Goal: Task Accomplishment & Management: Use online tool/utility

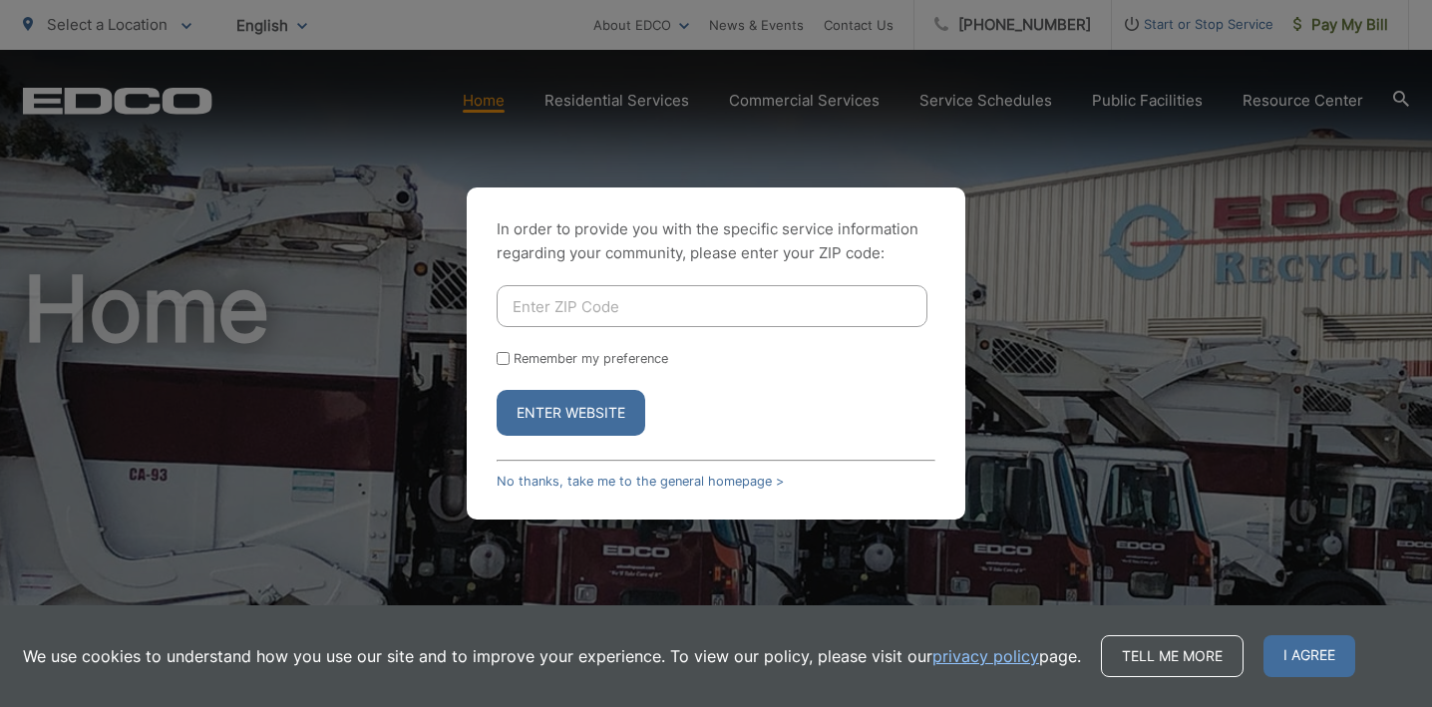
click at [607, 296] on input "Enter ZIP Code" at bounding box center [712, 306] width 431 height 42
type input "92081"
click at [560, 414] on button "Enter Website" at bounding box center [571, 413] width 149 height 46
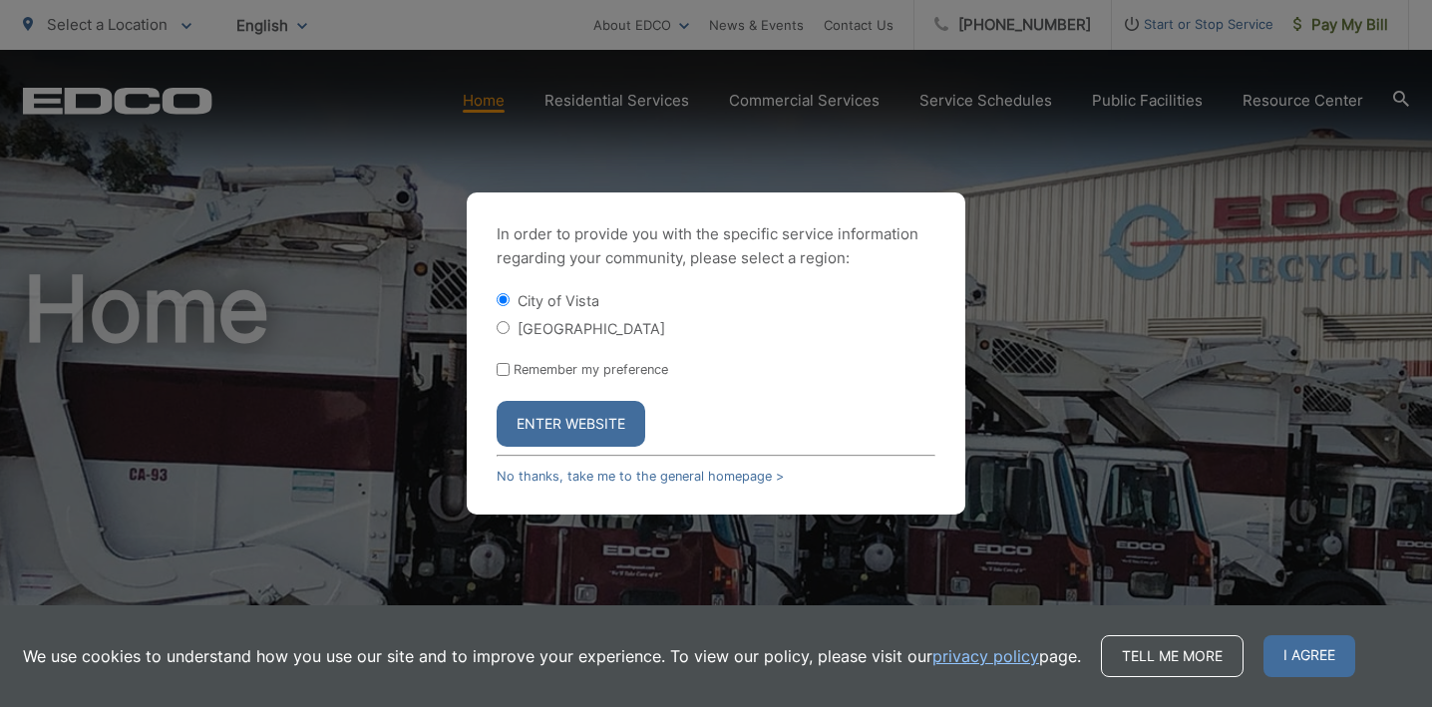
click at [560, 414] on button "Enter Website" at bounding box center [571, 424] width 149 height 46
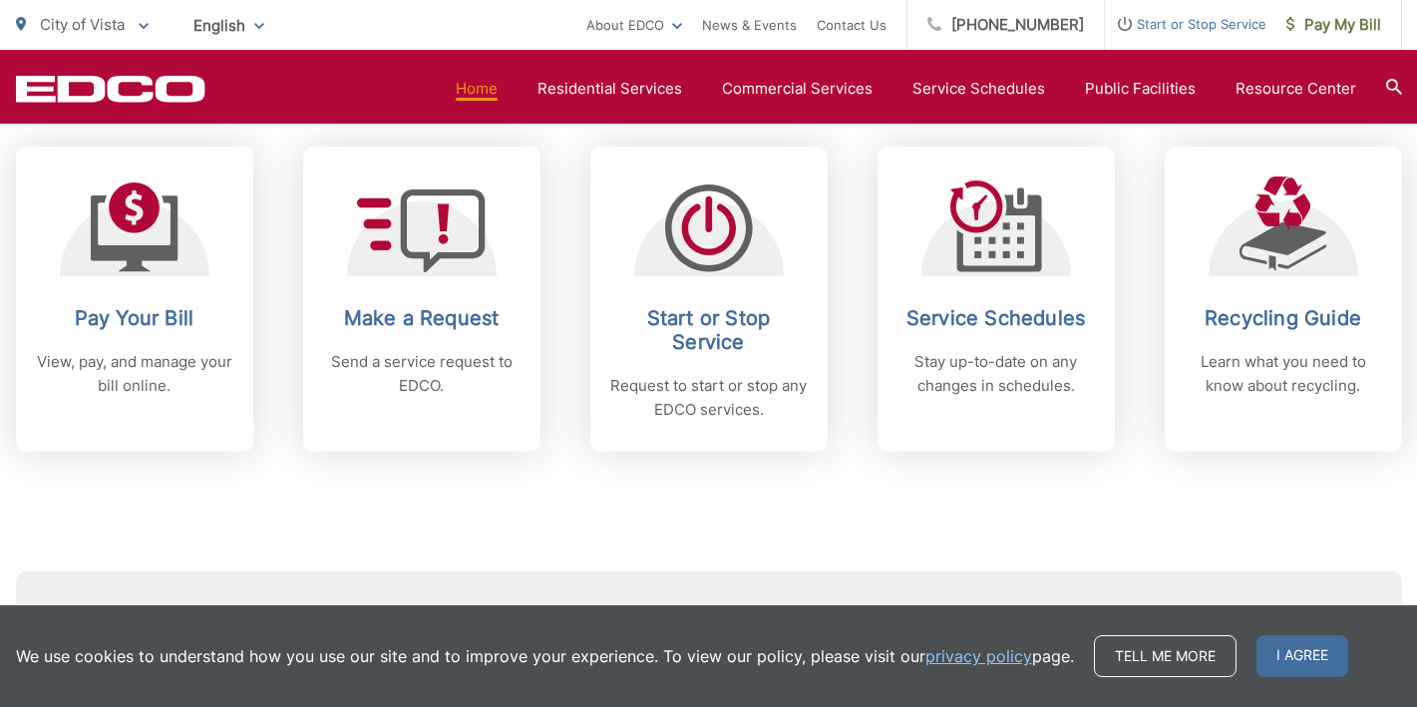
scroll to position [847, 0]
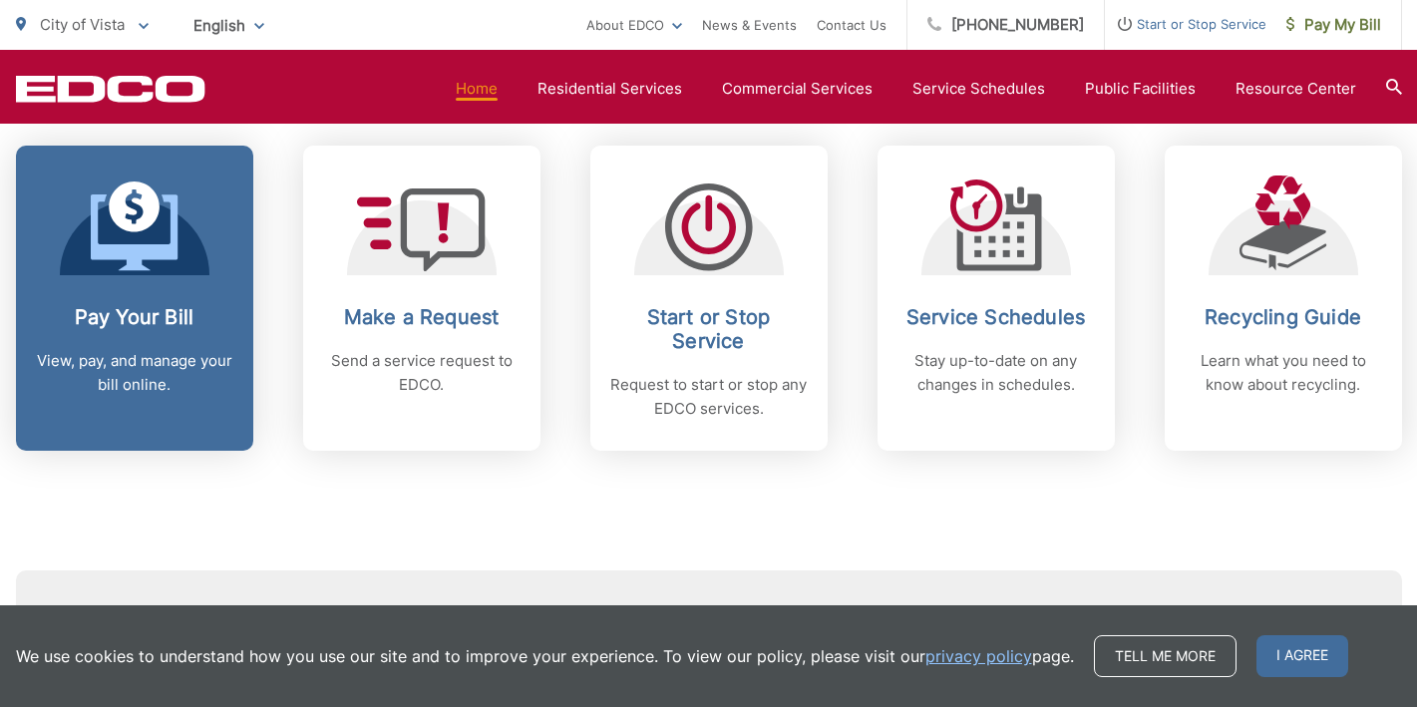
click at [196, 314] on h2 "Pay Your Bill" at bounding box center [134, 317] width 197 height 24
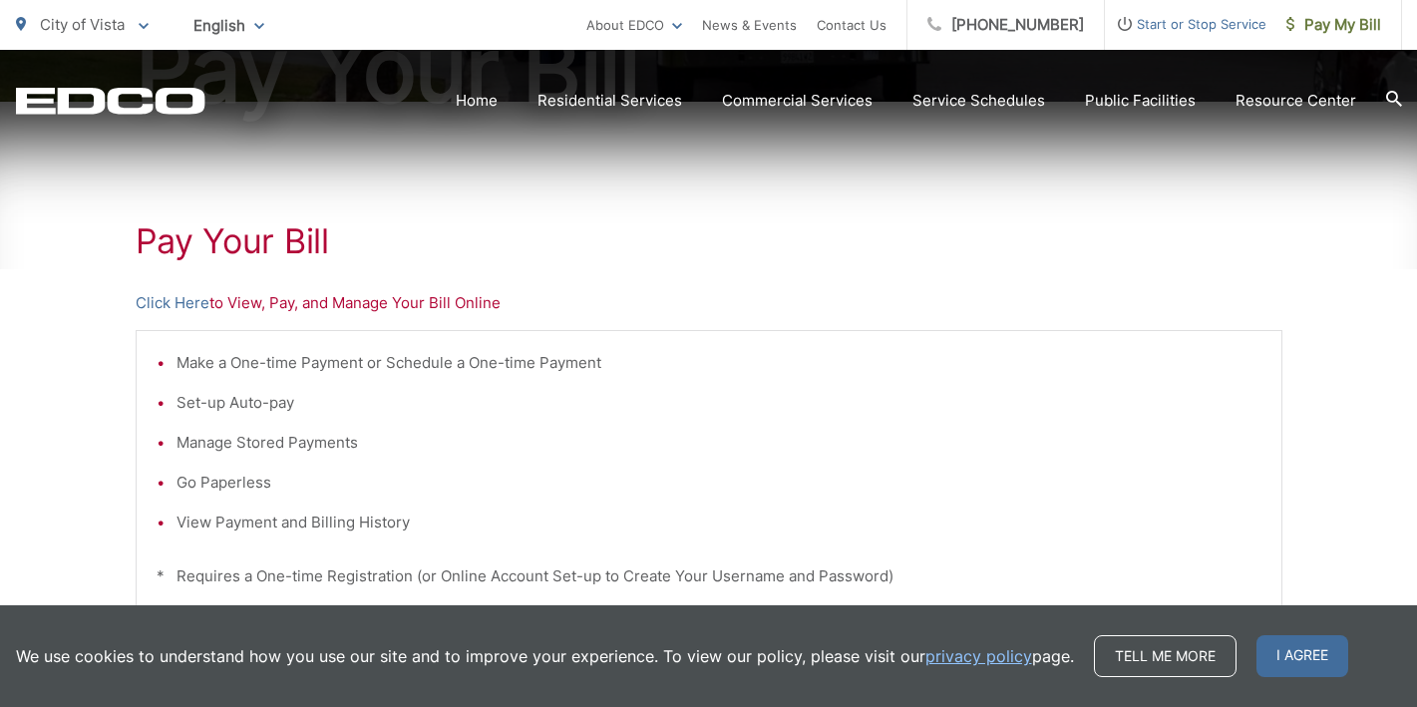
scroll to position [299, 0]
click at [186, 295] on link "Click Here" at bounding box center [173, 301] width 74 height 24
